Goal: Task Accomplishment & Management: Use online tool/utility

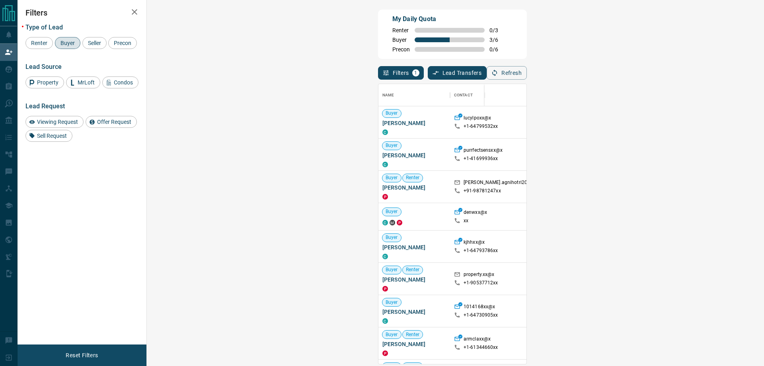
scroll to position [274, 594]
click at [527, 80] on button "Refresh" at bounding box center [507, 73] width 40 height 14
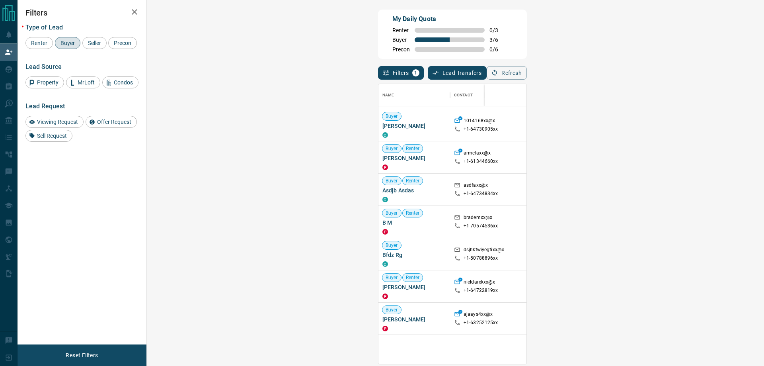
scroll to position [0, 0]
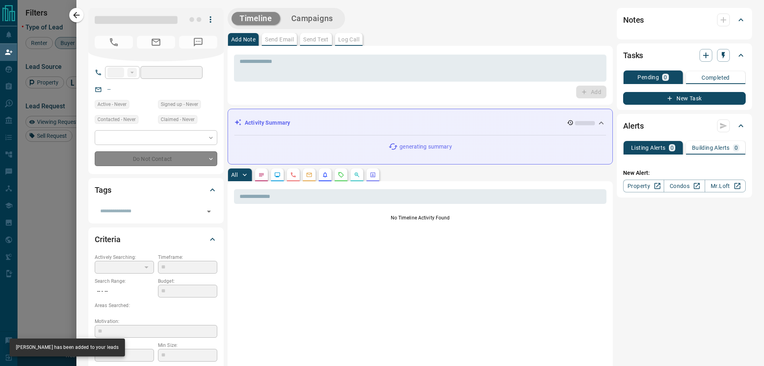
type input "**"
type input "**********"
type input "**"
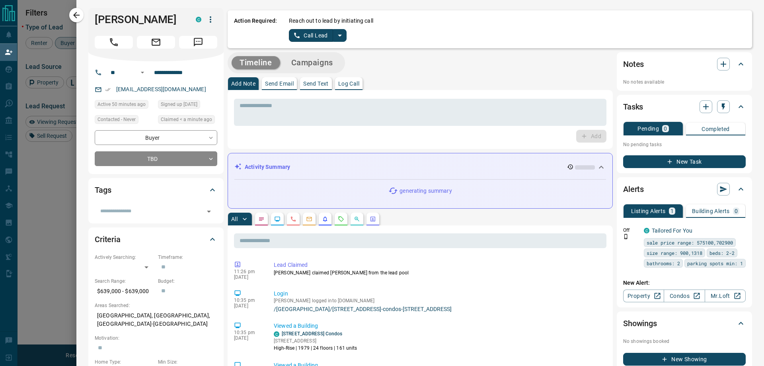
click at [342, 35] on icon "split button" at bounding box center [340, 36] width 10 height 10
click at [331, 64] on li "Log Manual Call" at bounding box center [317, 63] width 49 height 12
click at [320, 39] on button "Log Manual Call" at bounding box center [315, 35] width 53 height 13
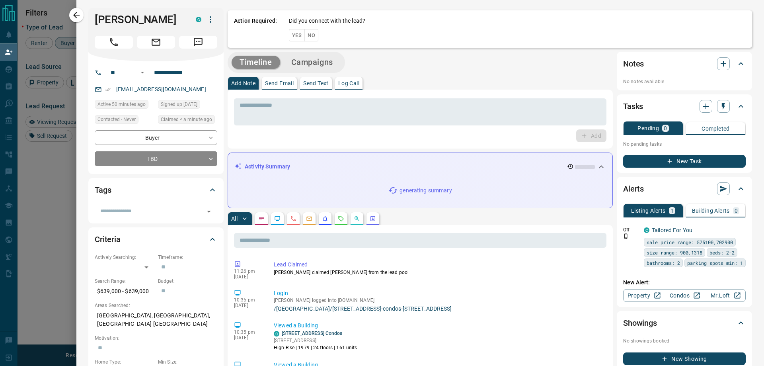
click at [300, 37] on button "Yes" at bounding box center [297, 35] width 16 height 12
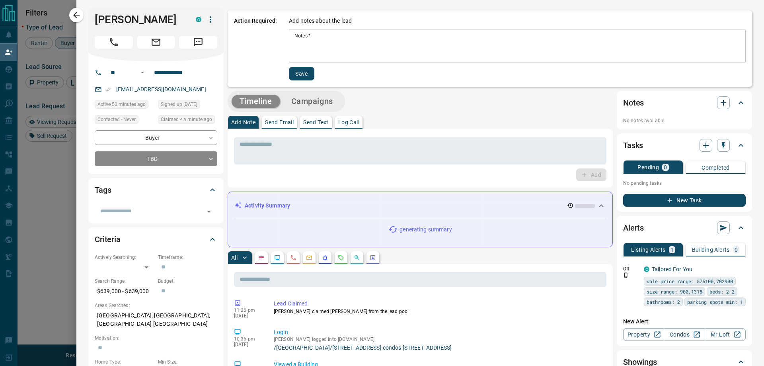
click at [314, 29] on div "Add notes about the lead Notes   * * Notes   * Save" at bounding box center [517, 49] width 457 height 64
click at [322, 39] on textarea "Notes   *" at bounding box center [518, 46] width 446 height 27
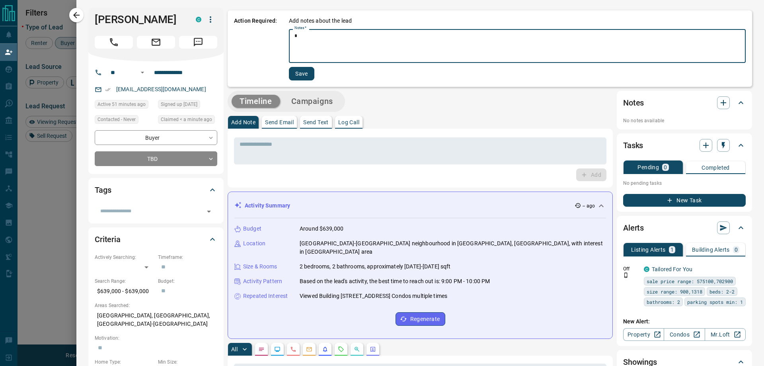
type textarea "*"
click at [306, 69] on button "Save" at bounding box center [301, 74] width 25 height 14
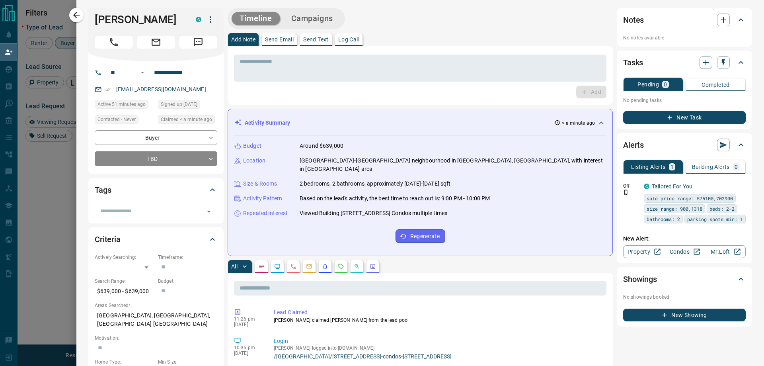
click at [315, 24] on button "Campaigns" at bounding box center [312, 18] width 58 height 13
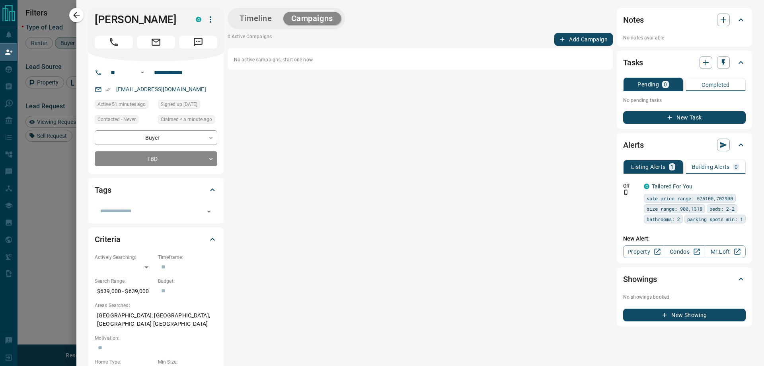
click at [569, 44] on button "Add Campaign" at bounding box center [584, 39] width 59 height 13
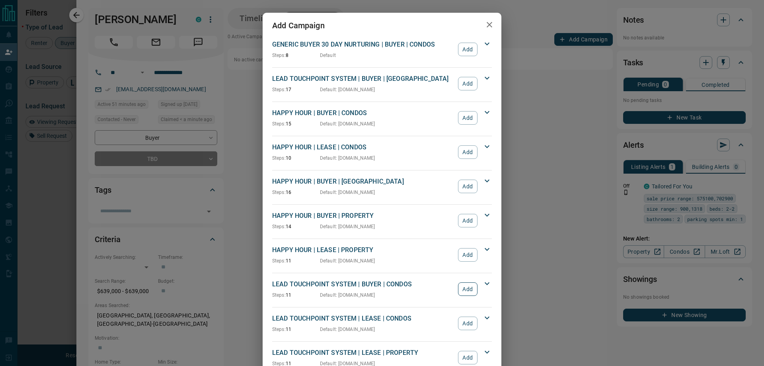
click at [467, 289] on button "Add" at bounding box center [468, 289] width 20 height 14
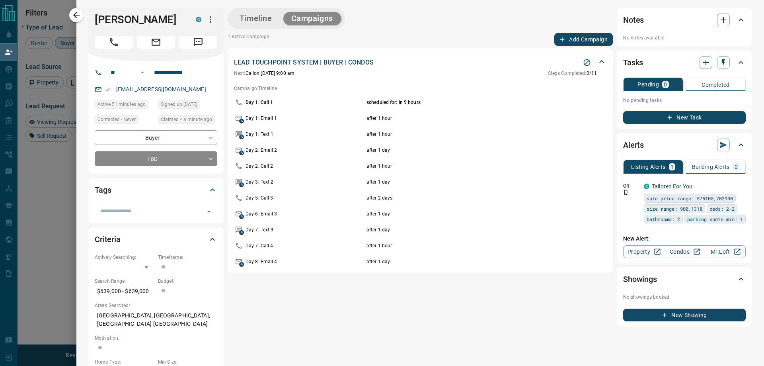
click at [257, 16] on button "Timeline" at bounding box center [256, 18] width 49 height 13
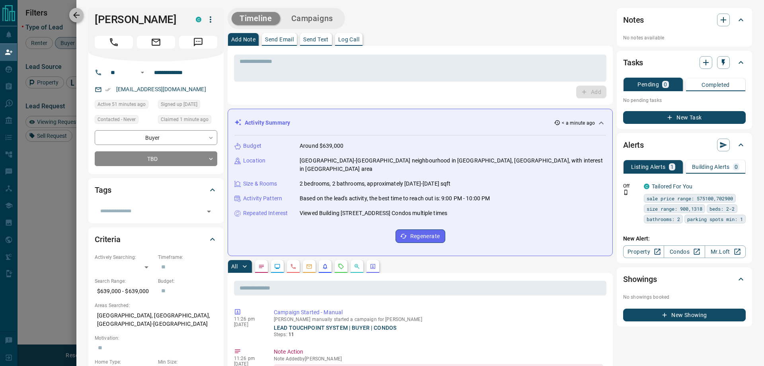
click at [75, 19] on icon "button" at bounding box center [77, 15] width 10 height 10
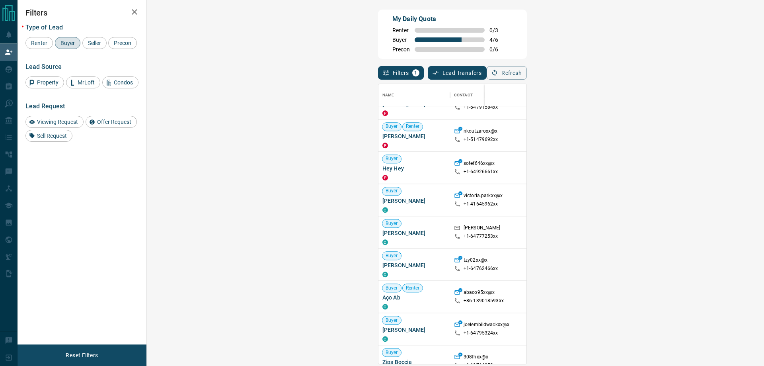
scroll to position [772, 0]
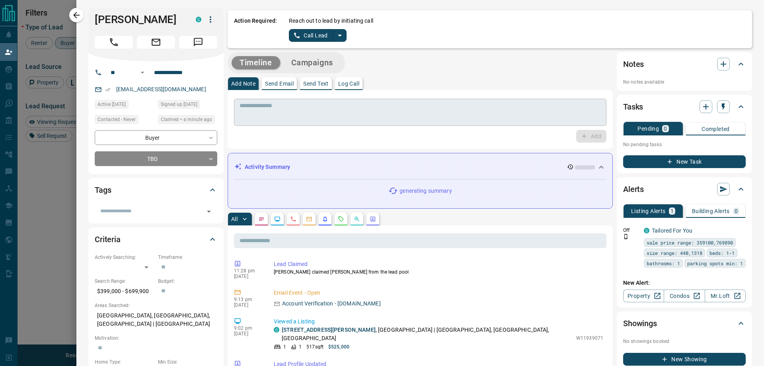
scroll to position [0, 0]
click at [344, 33] on button "split button" at bounding box center [340, 35] width 14 height 13
click at [319, 62] on li "Log Manual Call" at bounding box center [317, 63] width 49 height 12
click at [301, 37] on button "Log Manual Call" at bounding box center [315, 35] width 53 height 13
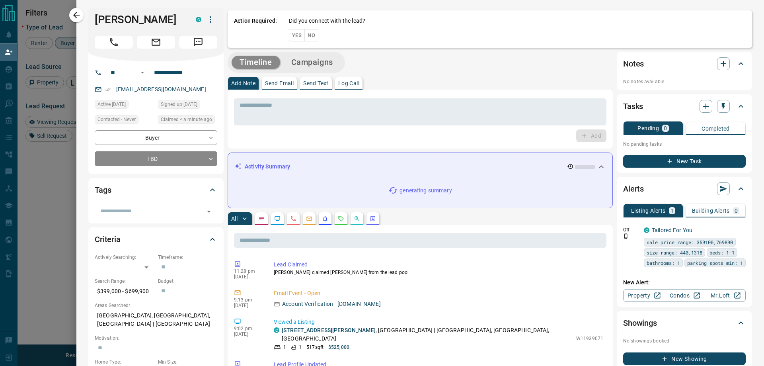
click at [292, 34] on button "Yes" at bounding box center [297, 35] width 16 height 12
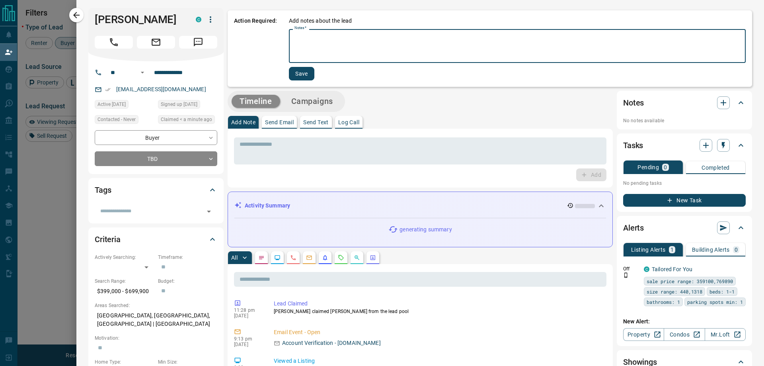
click at [319, 37] on textarea "Notes   *" at bounding box center [518, 46] width 446 height 27
type textarea "*"
click at [306, 69] on button "Save" at bounding box center [301, 74] width 25 height 14
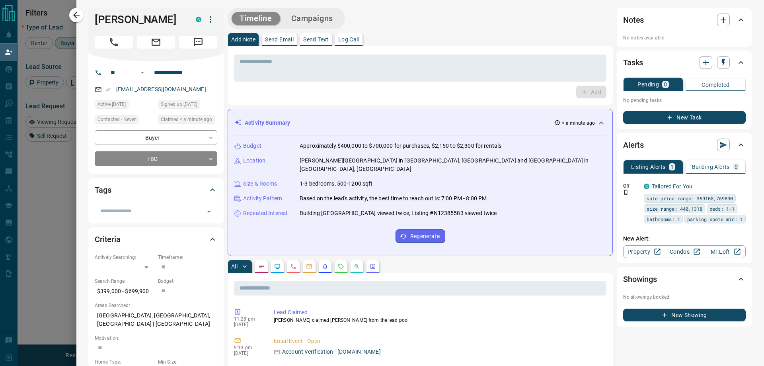
click at [325, 16] on button "Campaigns" at bounding box center [312, 18] width 58 height 13
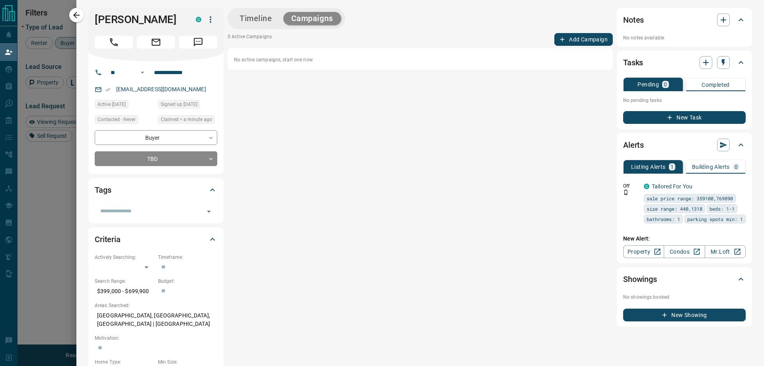
click at [574, 42] on button "Add Campaign" at bounding box center [584, 39] width 59 height 13
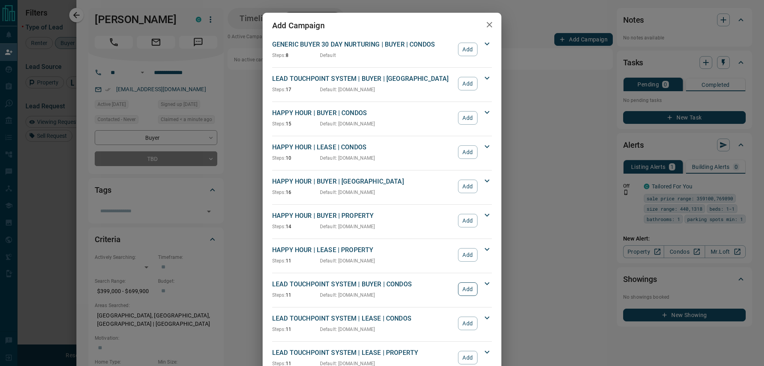
click at [467, 285] on button "Add" at bounding box center [468, 289] width 20 height 14
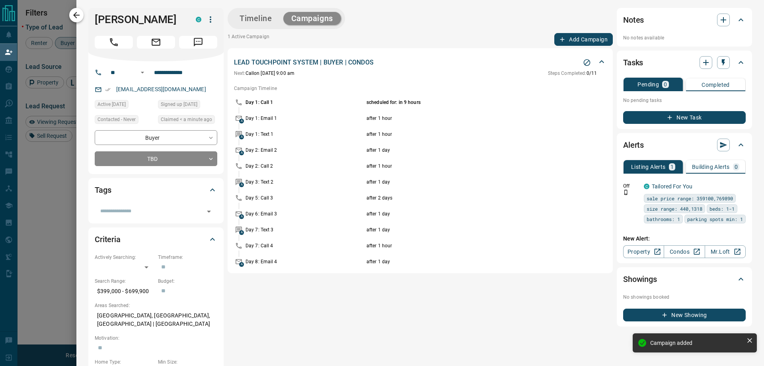
click at [75, 14] on icon "button" at bounding box center [76, 15] width 6 height 6
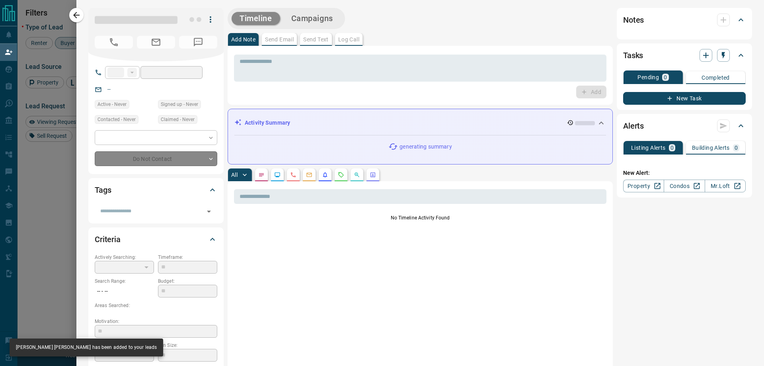
type input "***"
type input "**********"
type input "**"
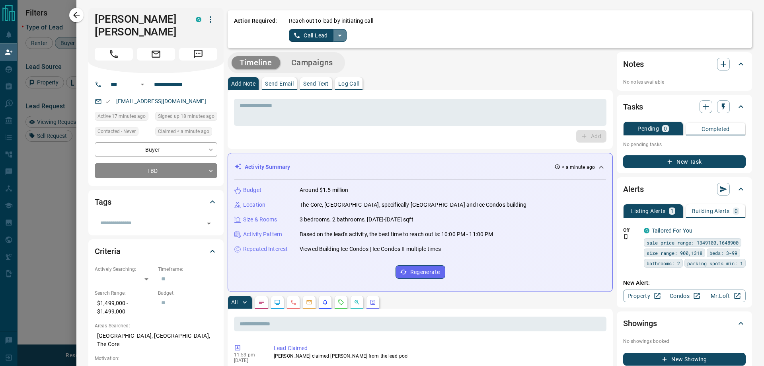
click at [336, 33] on icon "split button" at bounding box center [340, 36] width 10 height 10
click at [314, 64] on li "Log Manual Call" at bounding box center [317, 63] width 49 height 12
click at [303, 37] on button "Log Manual Call" at bounding box center [315, 35] width 53 height 13
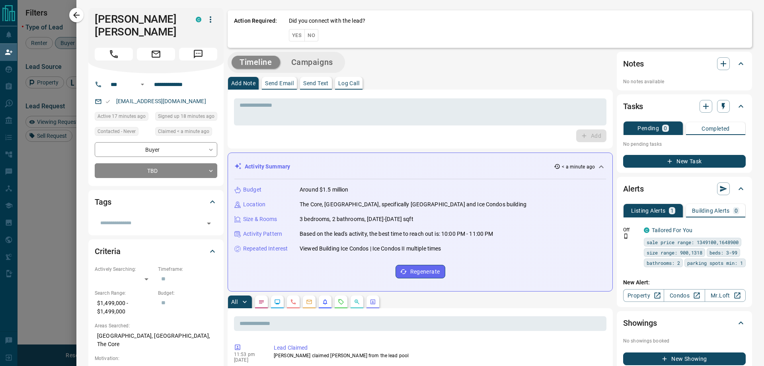
click at [287, 34] on div "Action Required: Did you connect with the lead? Yes No" at bounding box center [490, 28] width 525 height 37
click at [289, 33] on button "Yes" at bounding box center [297, 35] width 16 height 12
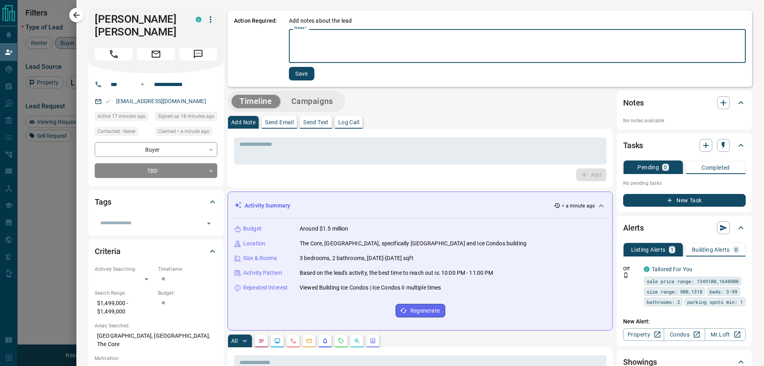
click at [328, 41] on textarea "Notes   *" at bounding box center [518, 46] width 446 height 27
type textarea "*"
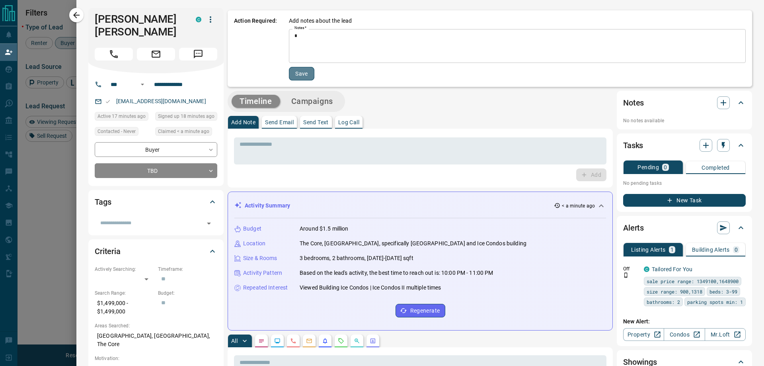
click at [303, 74] on button "Save" at bounding box center [301, 74] width 25 height 14
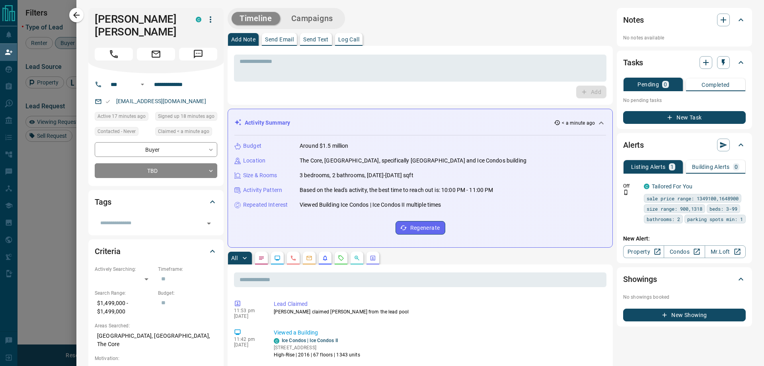
drag, startPoint x: 318, startPoint y: 22, endPoint x: 386, endPoint y: 19, distance: 67.8
click at [319, 22] on button "Campaigns" at bounding box center [312, 18] width 58 height 13
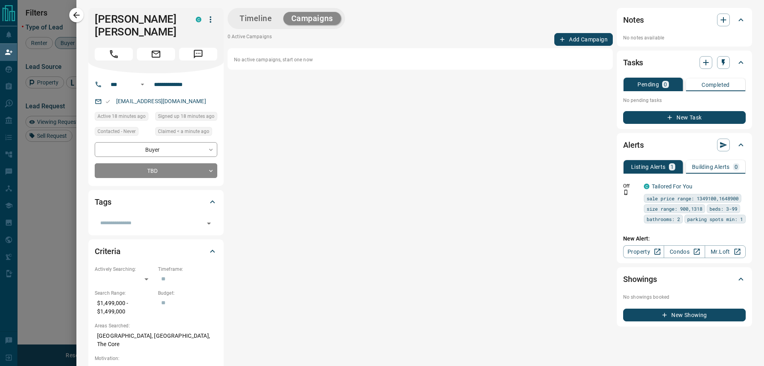
click at [566, 39] on button "Add Campaign" at bounding box center [584, 39] width 59 height 13
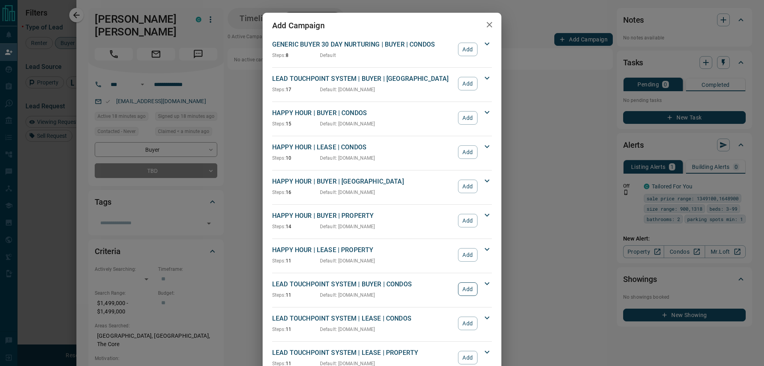
click at [462, 288] on button "Add" at bounding box center [468, 289] width 20 height 14
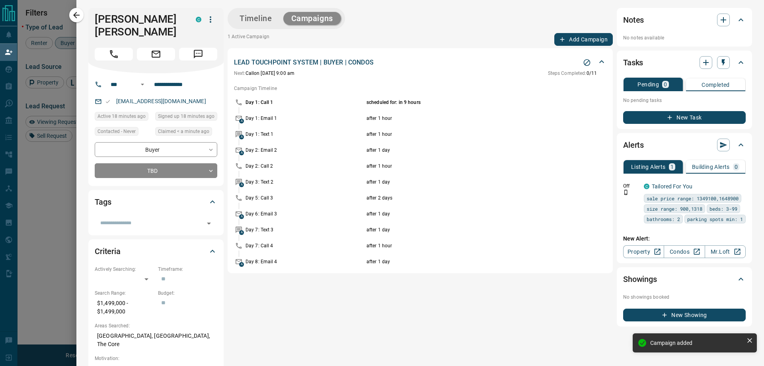
click at [78, 15] on icon "button" at bounding box center [76, 15] width 6 height 6
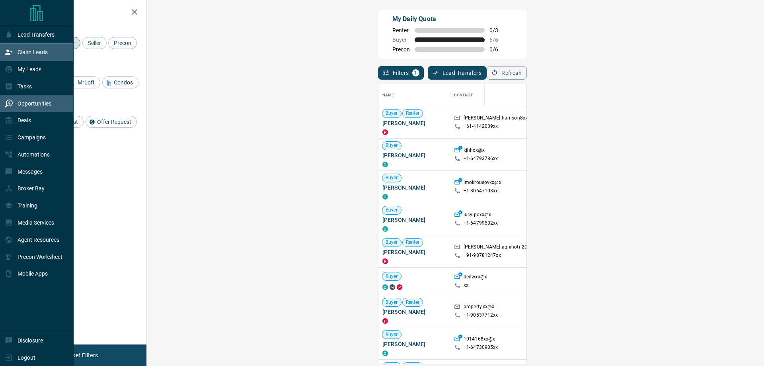
click at [11, 101] on div "Opportunities" at bounding box center [28, 103] width 47 height 13
